Goal: Task Accomplishment & Management: Manage account settings

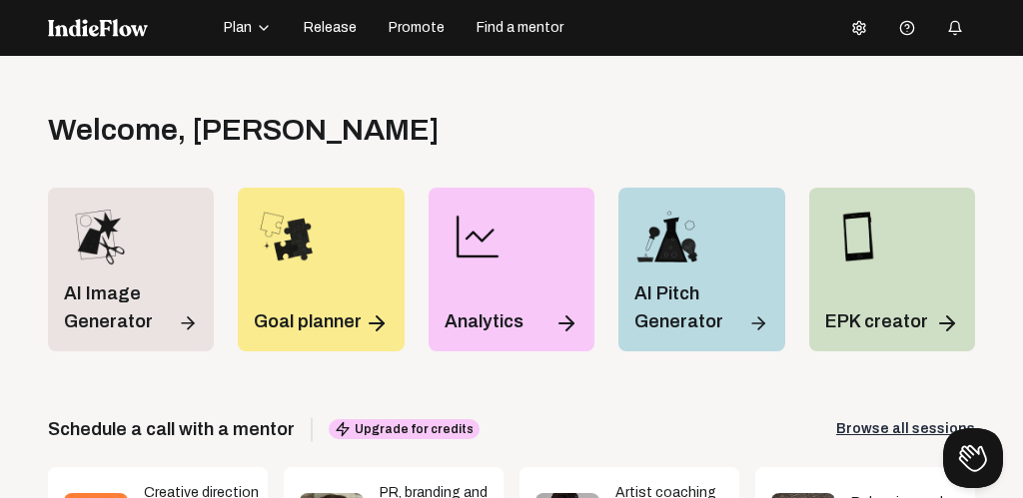
click at [84, 24] on img at bounding box center [98, 28] width 100 height 18
click at [865, 29] on icon at bounding box center [859, 28] width 16 height 16
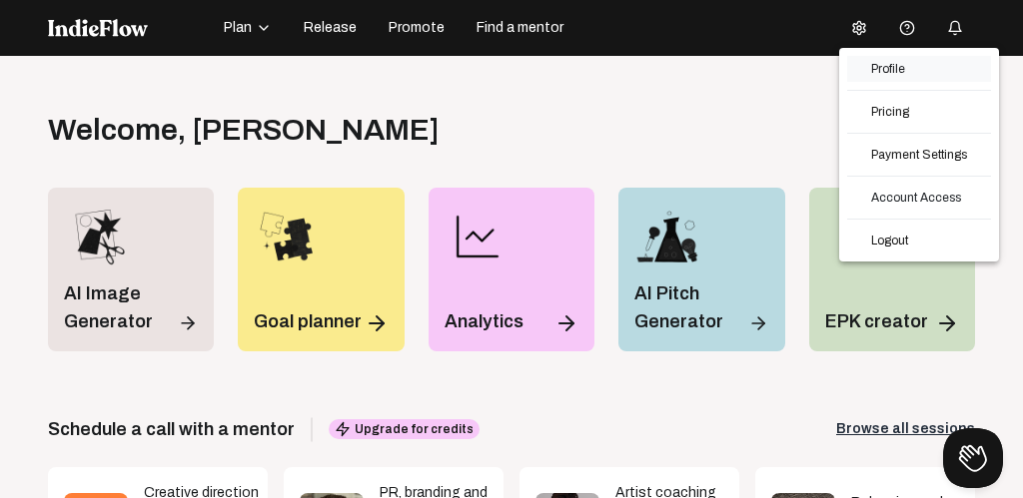
click at [903, 65] on link "Profile" at bounding box center [919, 69] width 144 height 26
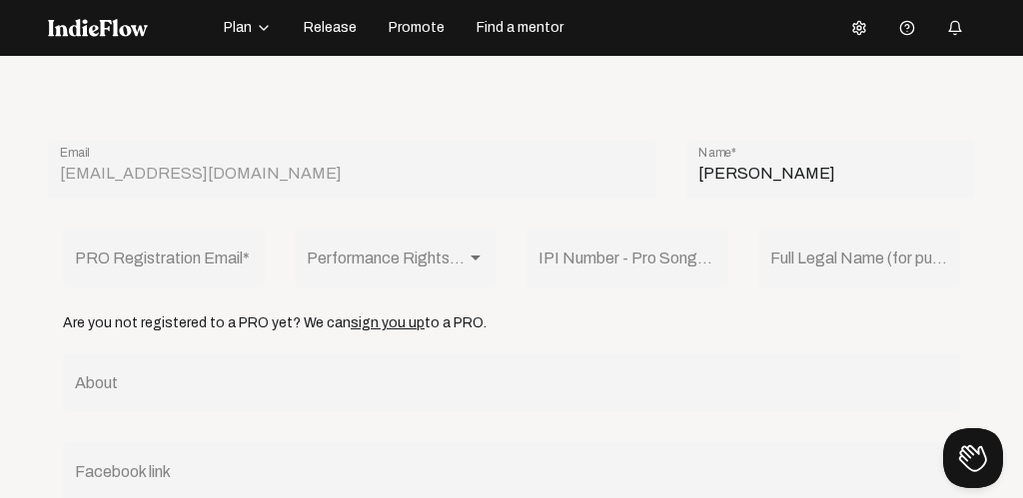
click at [857, 23] on icon at bounding box center [859, 27] width 12 height 13
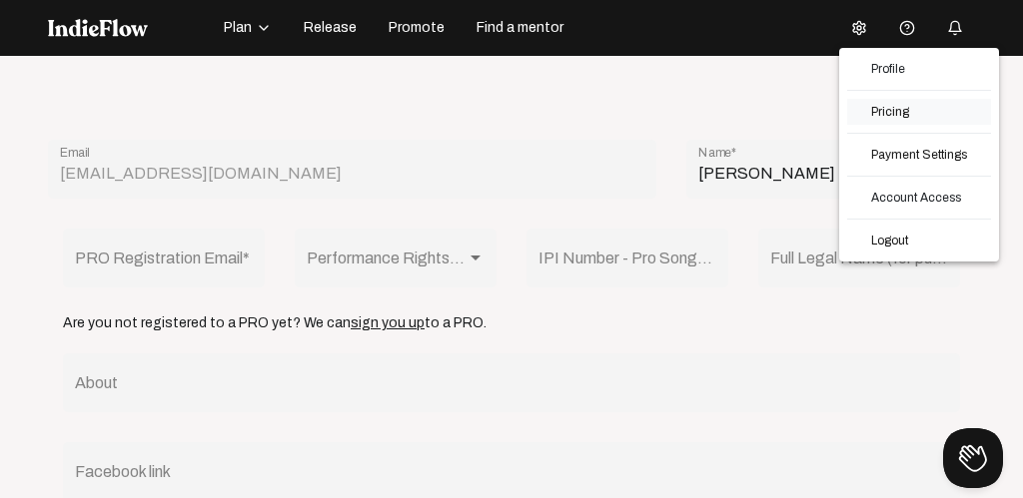
click at [886, 111] on link "Pricing" at bounding box center [919, 112] width 144 height 26
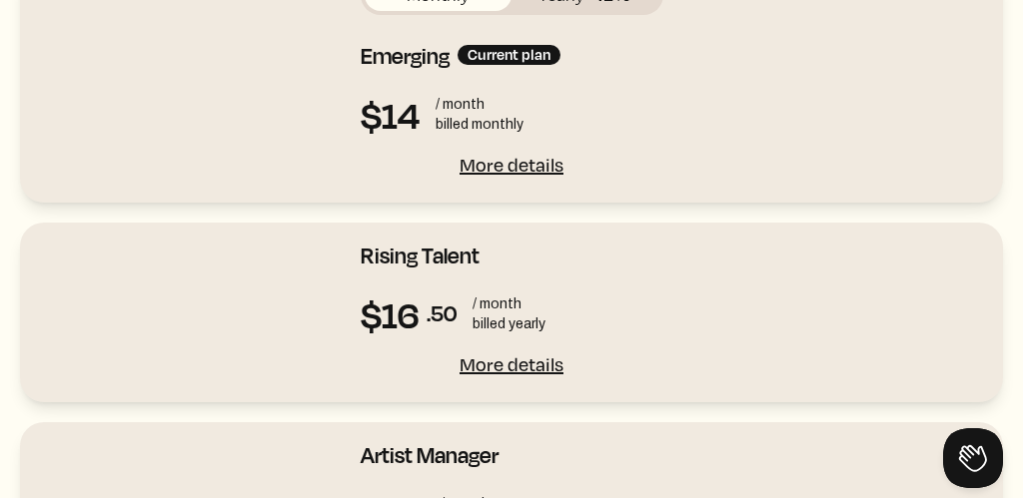
scroll to position [242, 0]
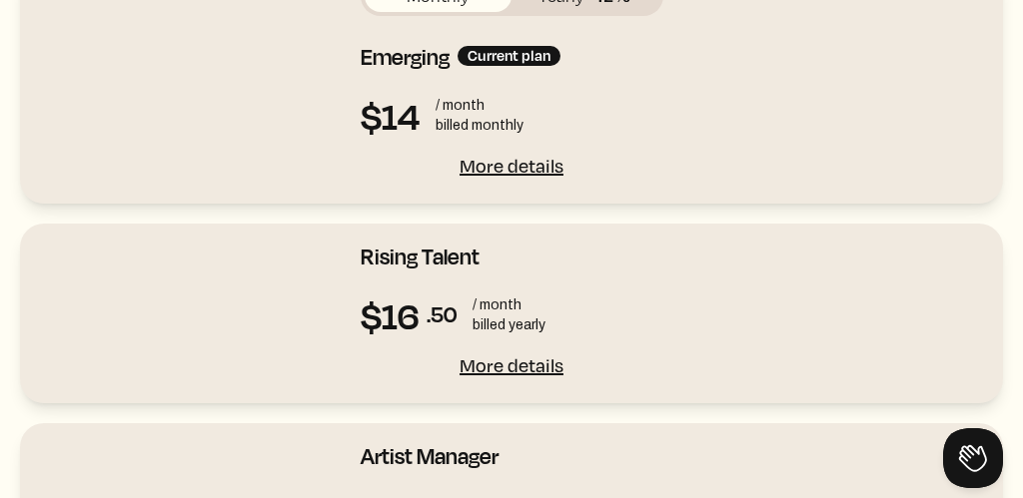
click at [508, 363] on div "More details" at bounding box center [512, 366] width 303 height 28
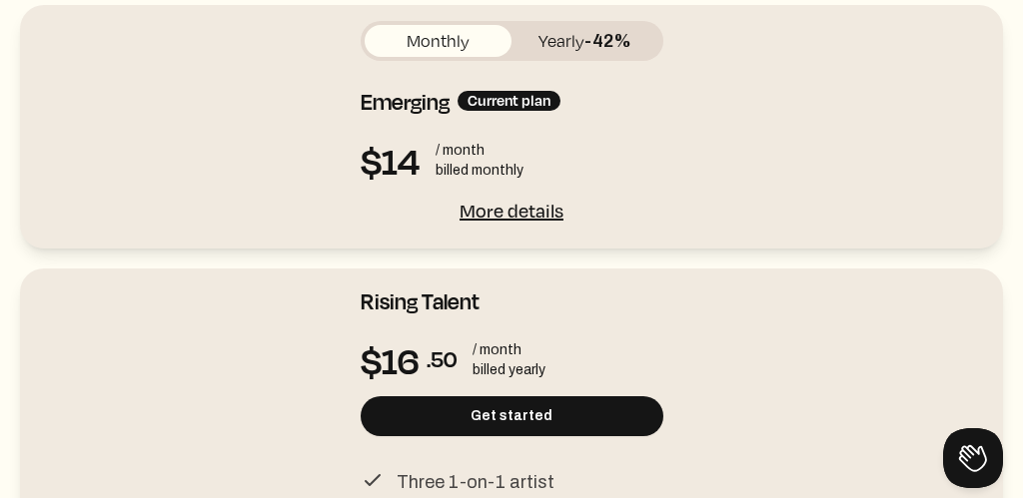
scroll to position [196, 0]
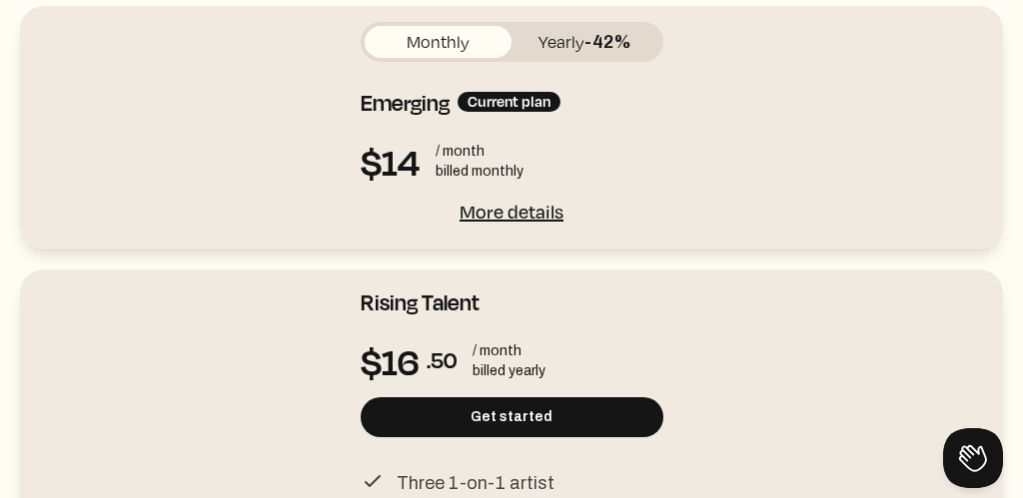
click at [511, 202] on div "More details" at bounding box center [512, 212] width 303 height 28
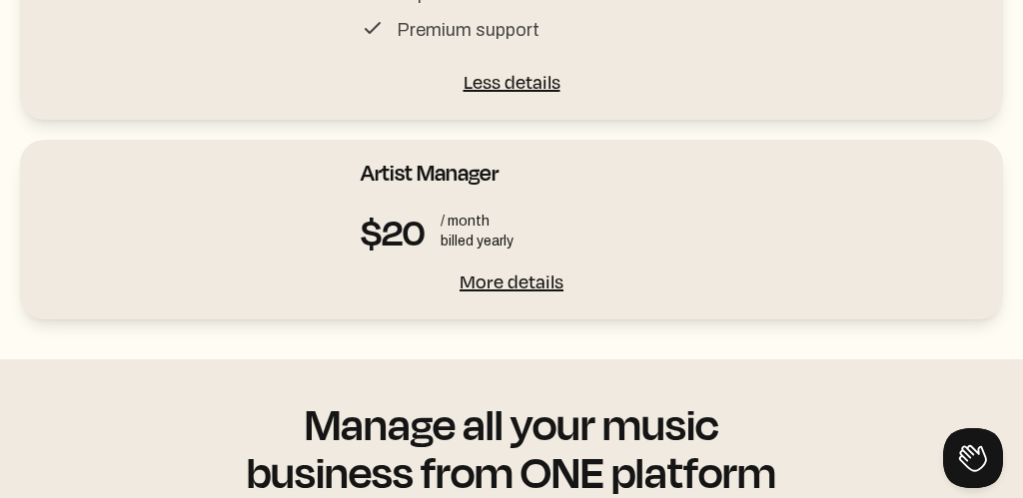
scroll to position [1375, 0]
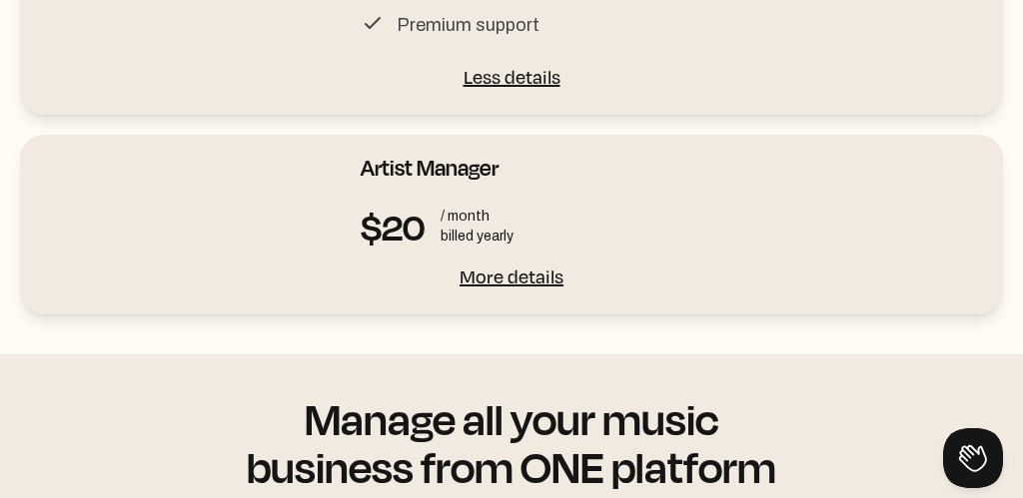
click at [522, 263] on div "More details" at bounding box center [512, 277] width 303 height 28
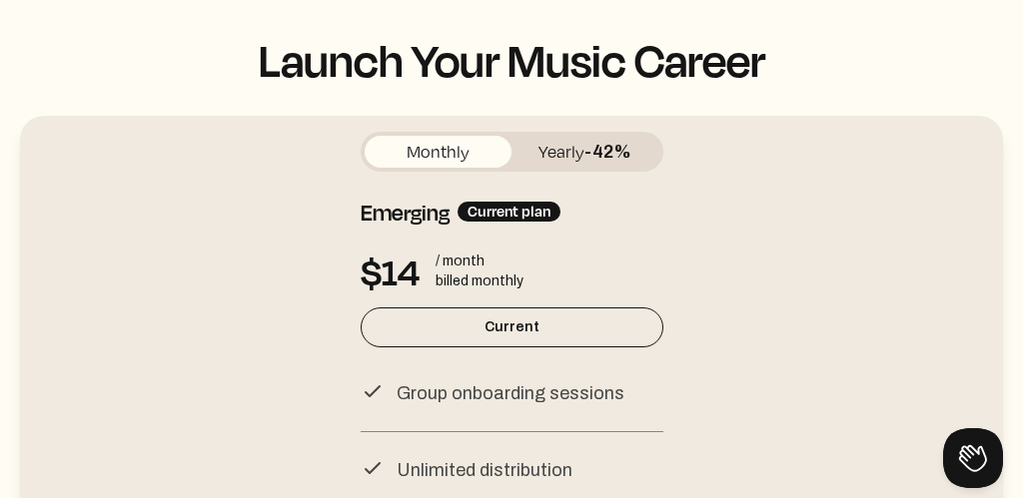
scroll to position [0, 0]
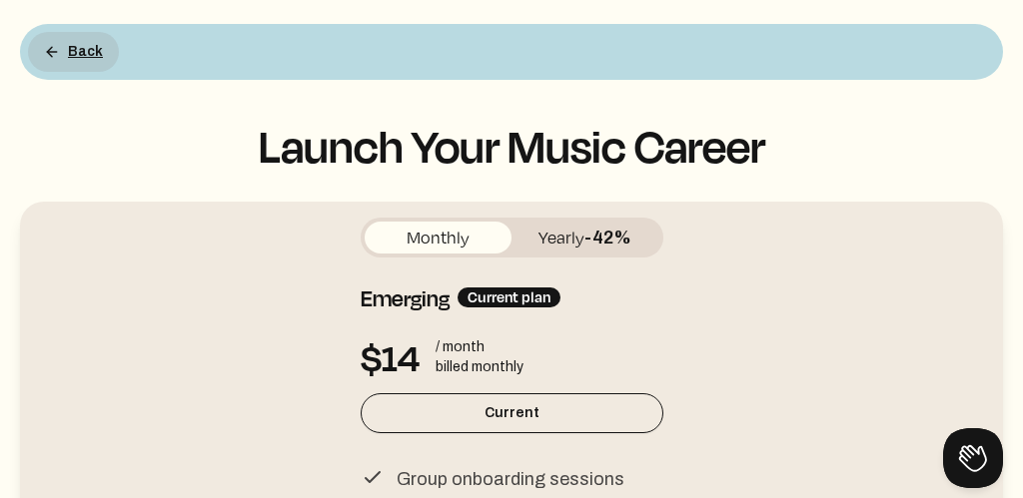
click at [71, 46] on button "Back" at bounding box center [73, 52] width 91 height 40
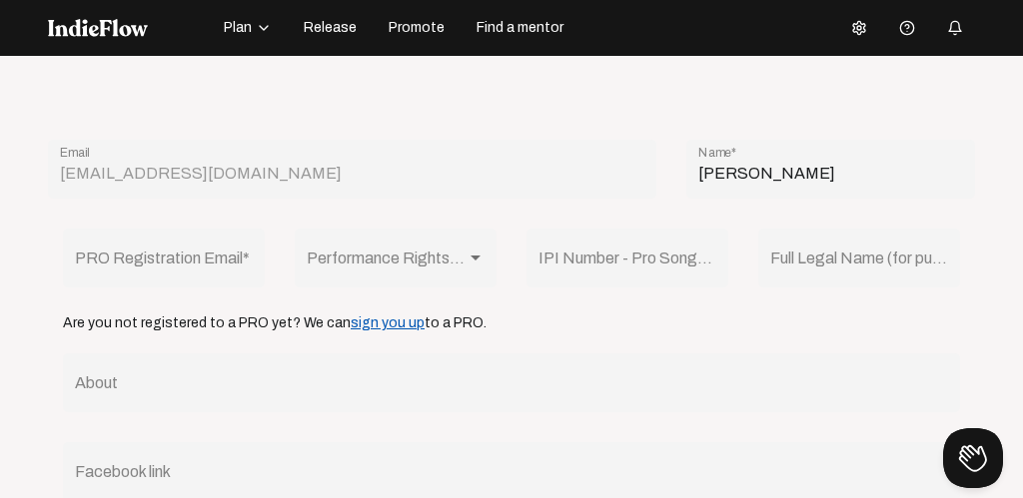
click at [363, 323] on link "sign you up" at bounding box center [388, 323] width 74 height 15
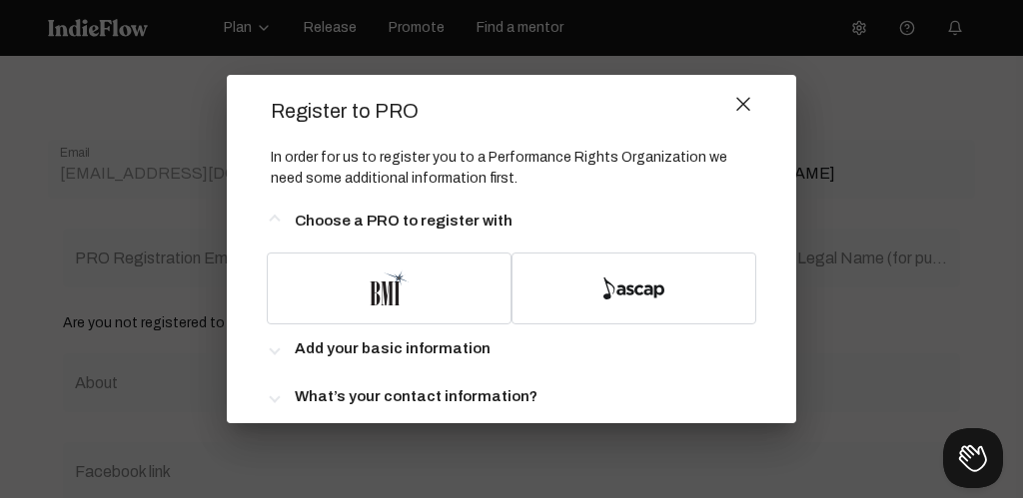
click at [742, 100] on mat-icon "close" at bounding box center [743, 104] width 18 height 18
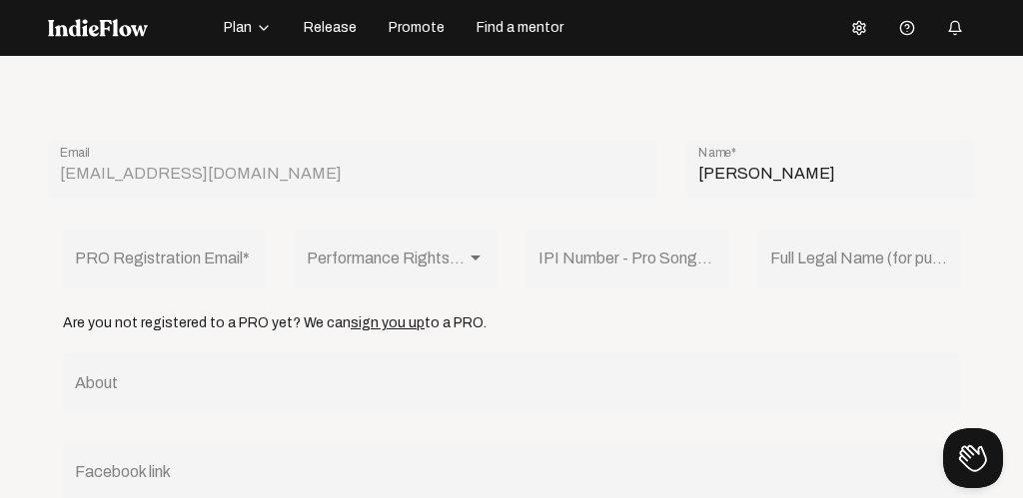
click at [857, 24] on icon at bounding box center [859, 28] width 16 height 16
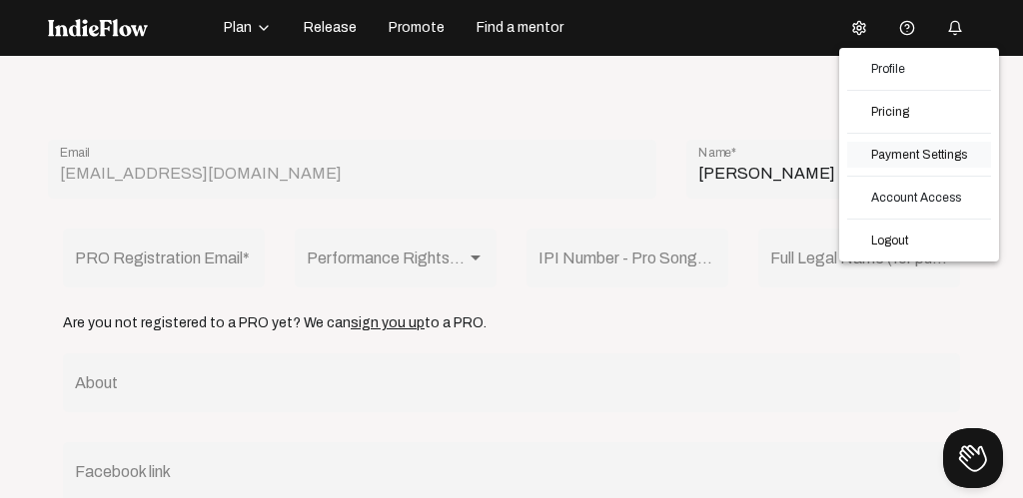
click at [897, 152] on link "Payment Settings" at bounding box center [919, 155] width 144 height 26
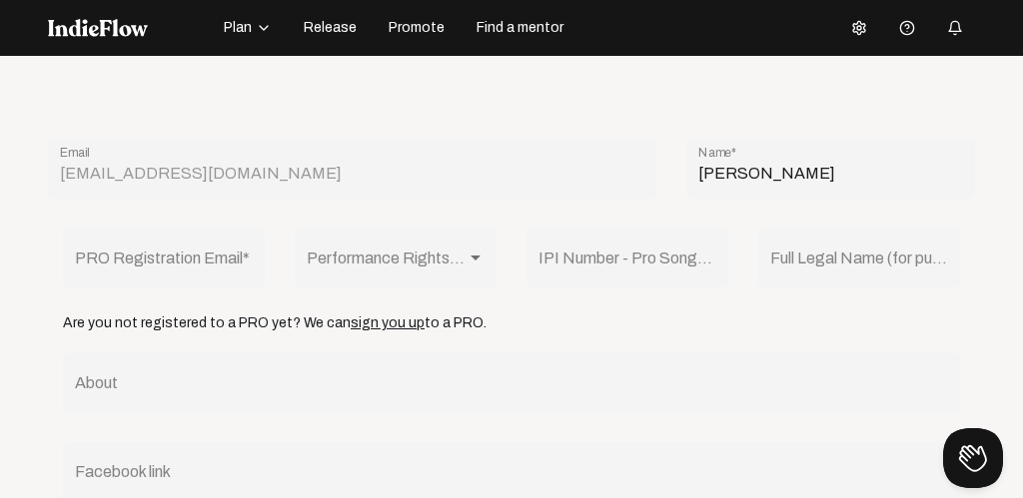
click at [98, 27] on img at bounding box center [98, 28] width 100 height 18
